Goal: Check status: Check status

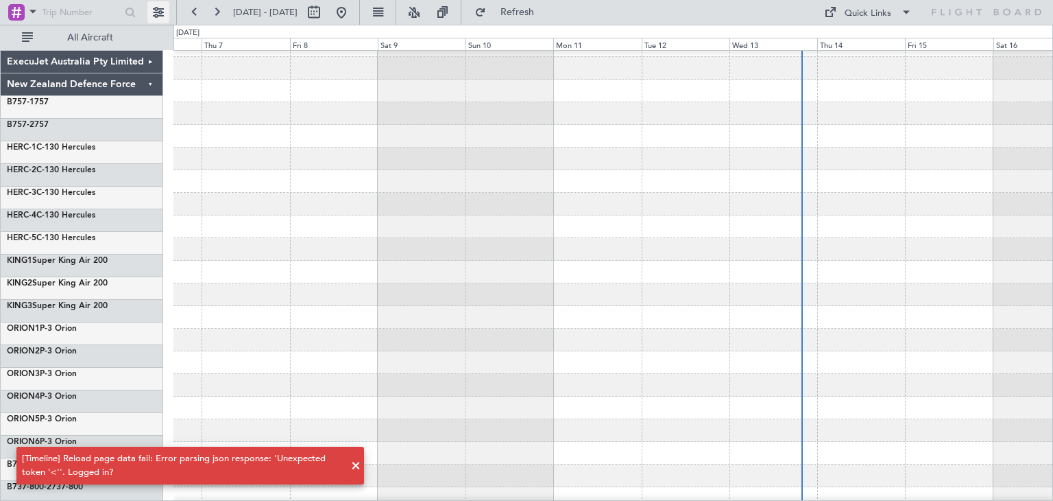
scroll to position [16, 0]
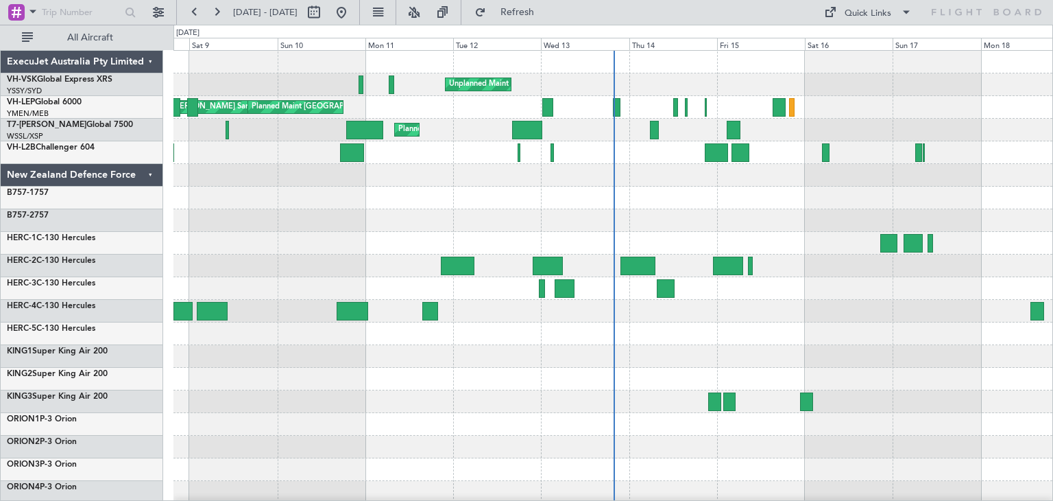
click at [151, 58] on div "ExecuJet Australia Pty Limited" at bounding box center [82, 62] width 163 height 23
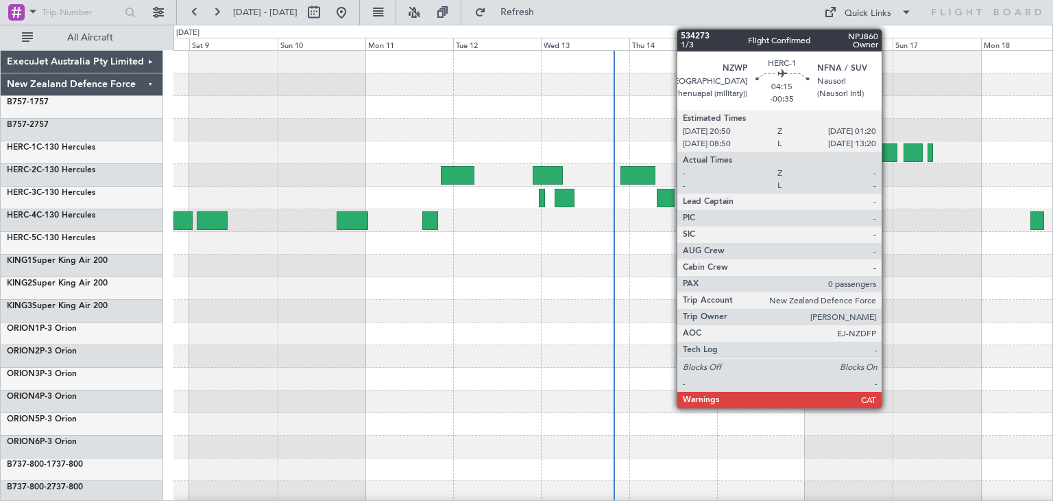
click at [887, 150] on div at bounding box center [889, 152] width 17 height 19
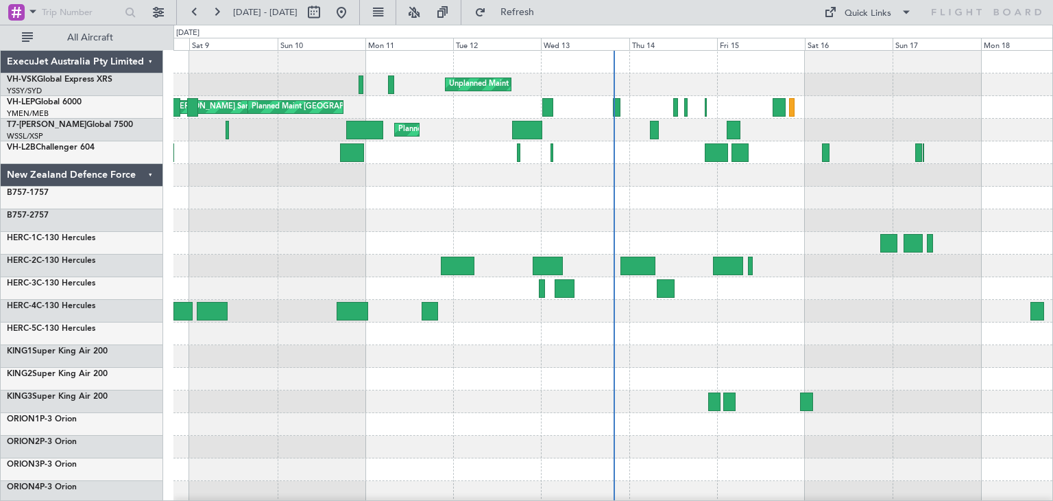
click at [146, 59] on div "ExecuJet Australia Pty Limited" at bounding box center [82, 62] width 163 height 23
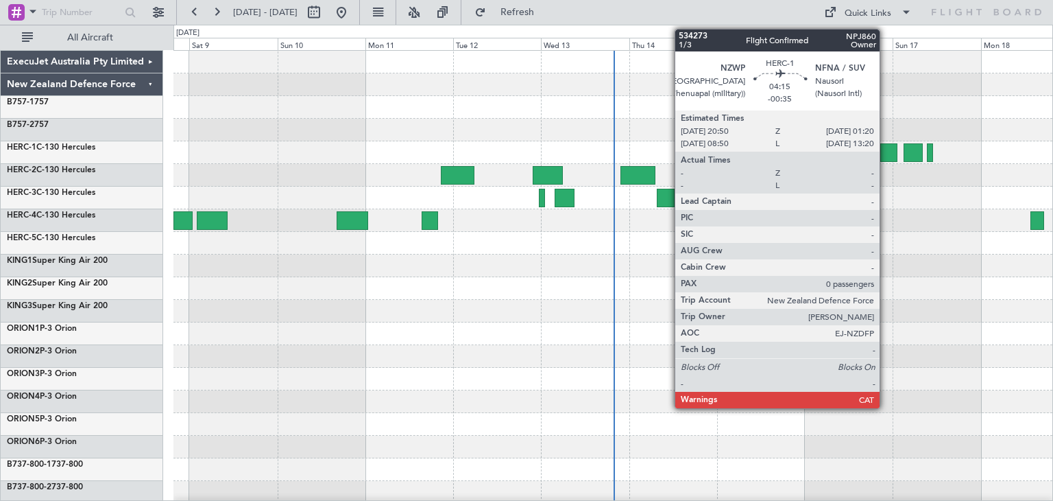
click at [886, 148] on div at bounding box center [889, 152] width 17 height 19
click at [886, 148] on fb-app "[DATE] - [DATE] Refresh Quick Links All Aircraft ExecuJet Australia Pty Limited…" at bounding box center [526, 255] width 1053 height 490
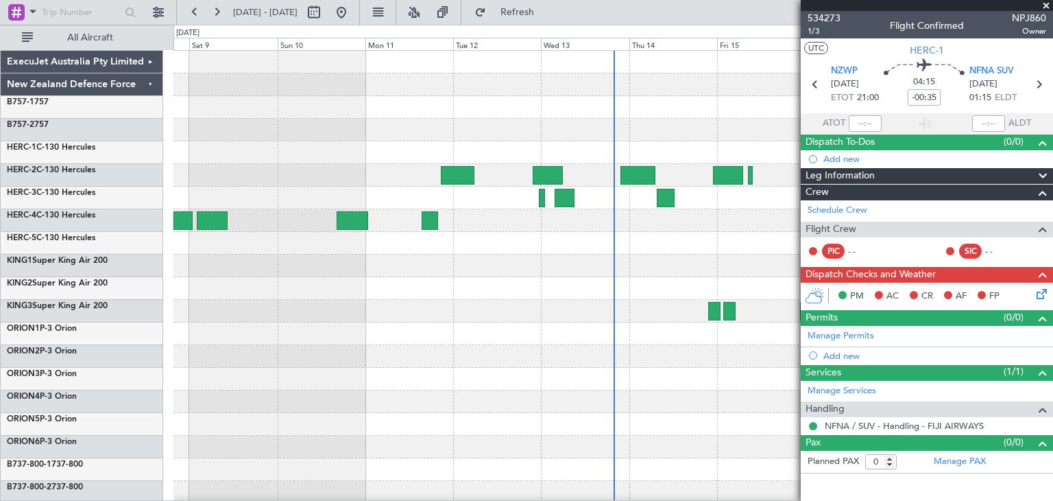
click at [1045, 5] on span at bounding box center [1047, 6] width 14 height 12
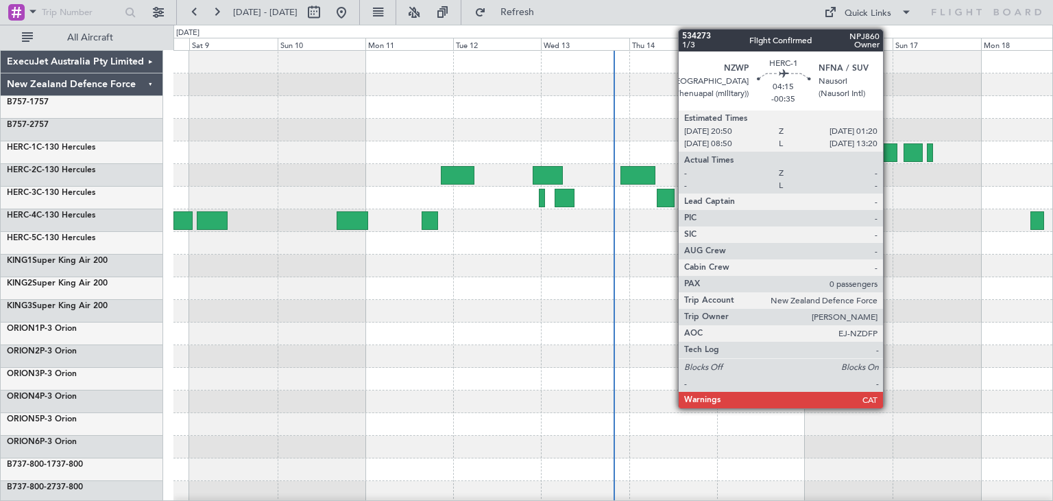
click at [890, 147] on div at bounding box center [889, 152] width 17 height 19
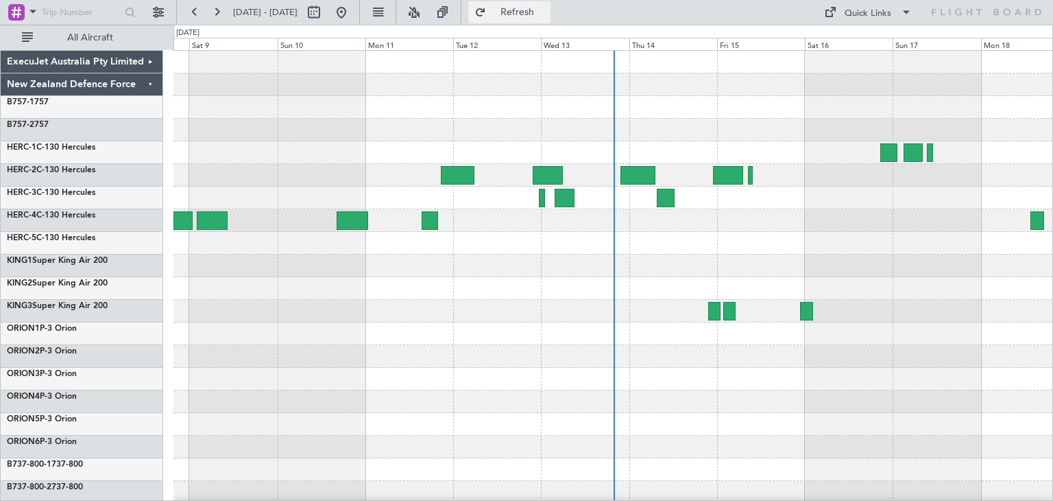
click at [547, 8] on span "Refresh" at bounding box center [518, 13] width 58 height 10
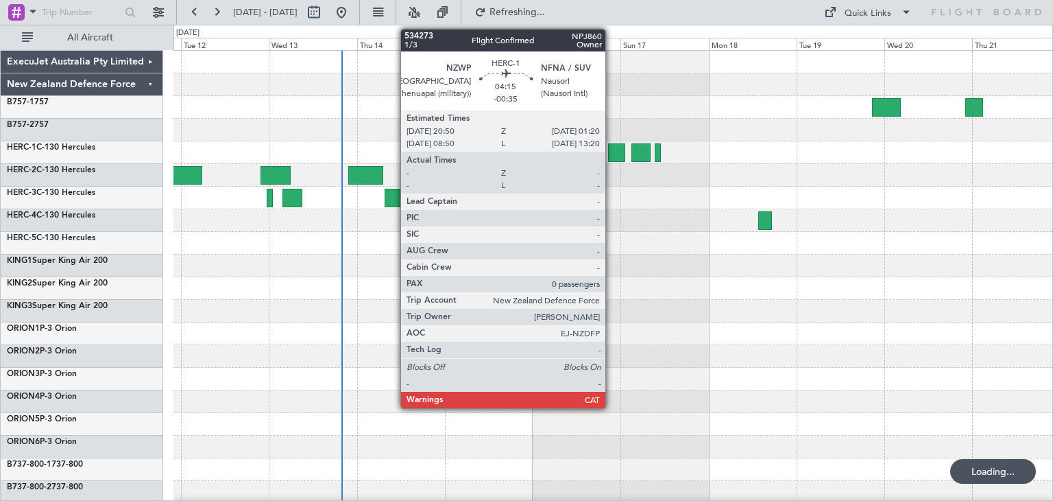
click at [612, 148] on div at bounding box center [616, 152] width 17 height 19
